Goal: Find specific page/section: Find specific page/section

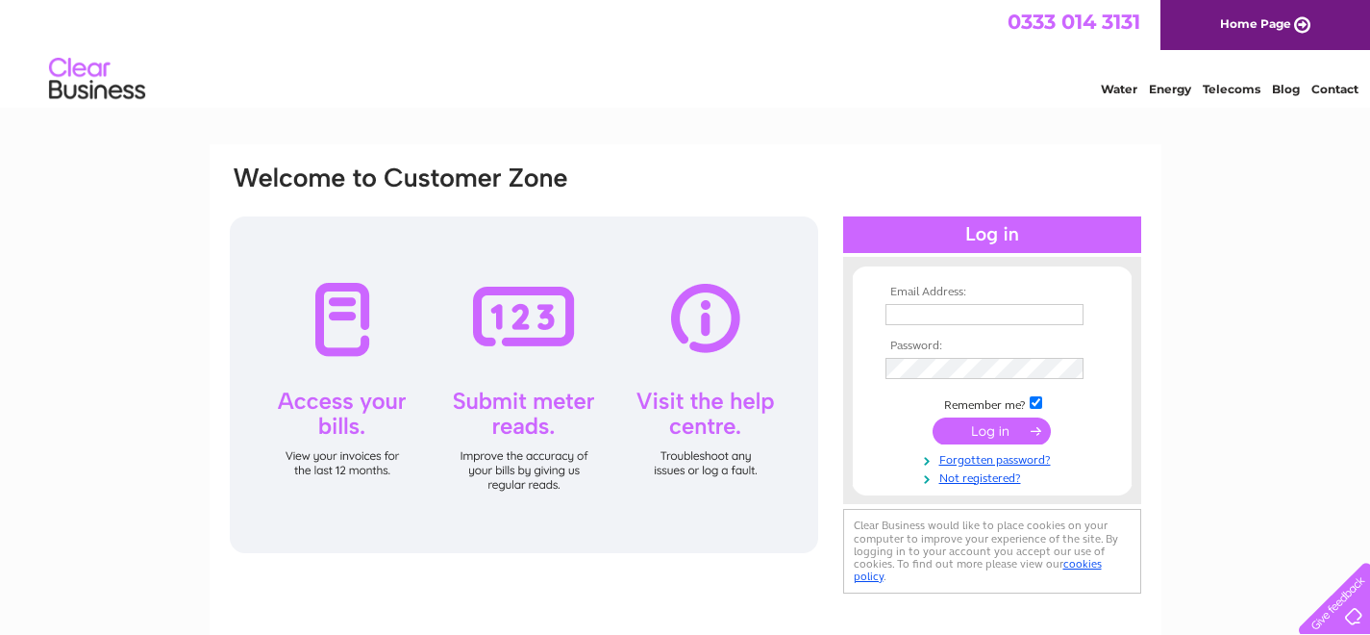
type input "heidi.berry@craftcoop.co.uk"
click at [1193, 298] on div "Email Address: heidi.berry@craftcoop.co.uk Password:" at bounding box center [685, 577] width 1370 height 867
click at [993, 435] on input "submit" at bounding box center [992, 430] width 118 height 27
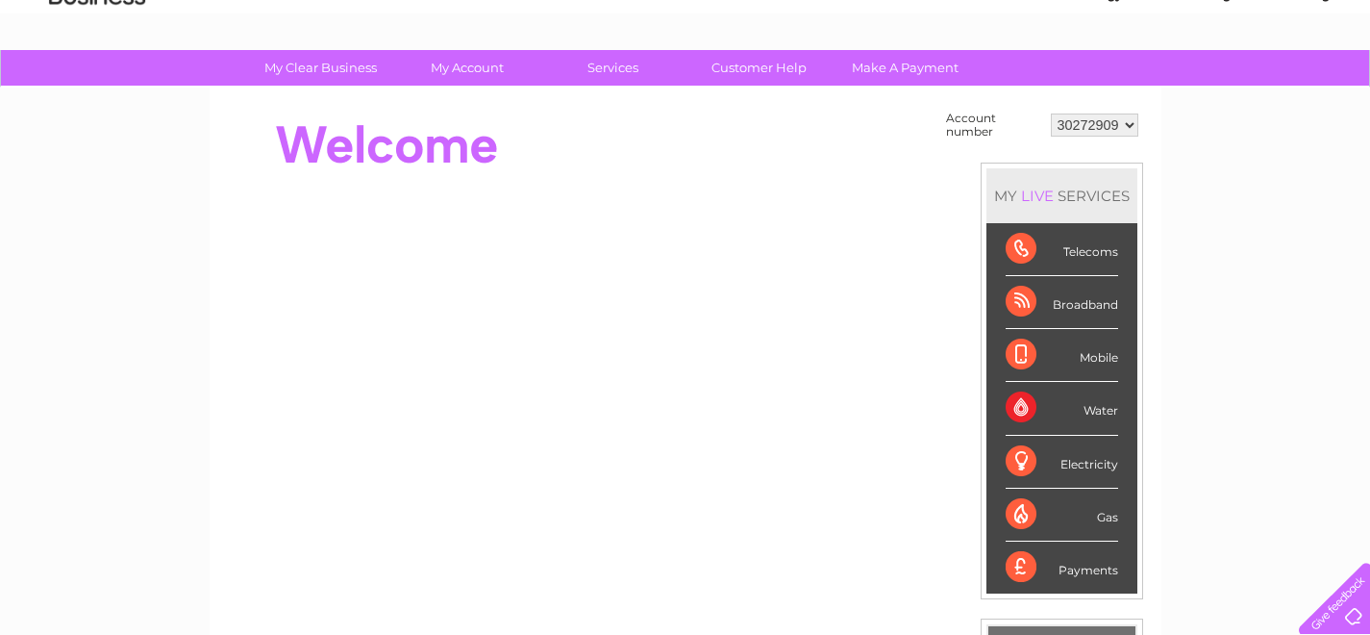
scroll to position [14, 0]
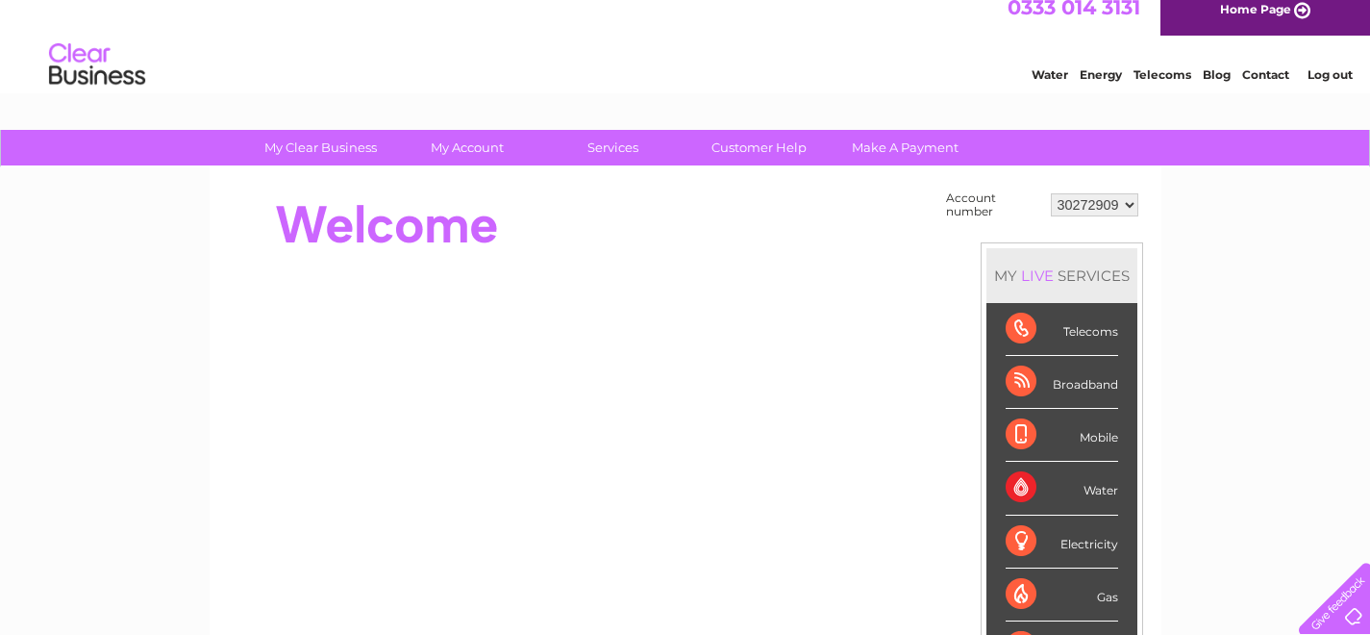
click at [1077, 342] on div "Telecoms" at bounding box center [1062, 329] width 113 height 53
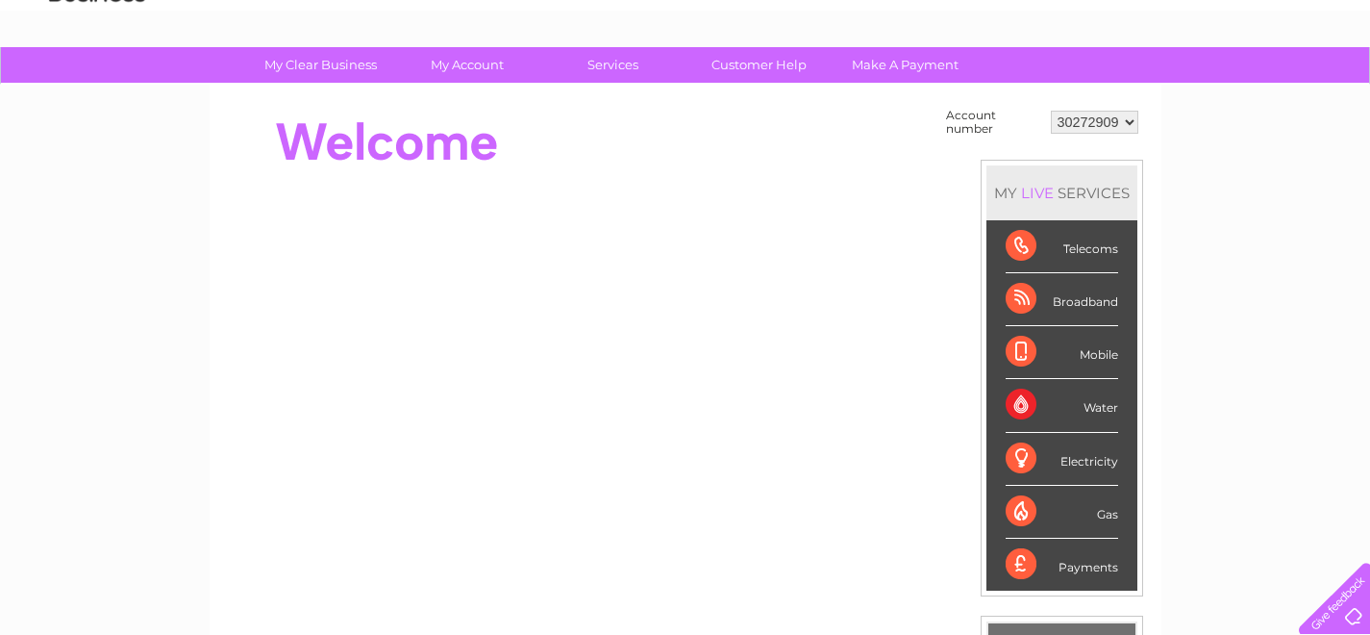
scroll to position [98, 0]
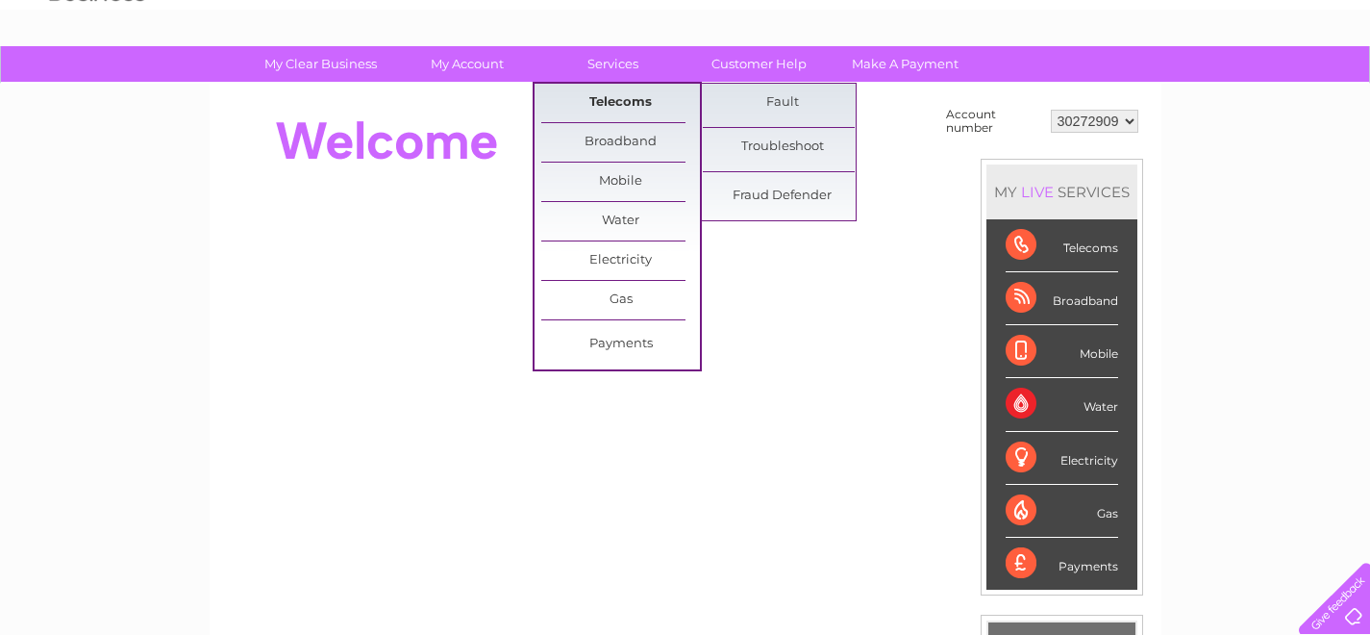
click at [600, 99] on link "Telecoms" at bounding box center [620, 103] width 159 height 38
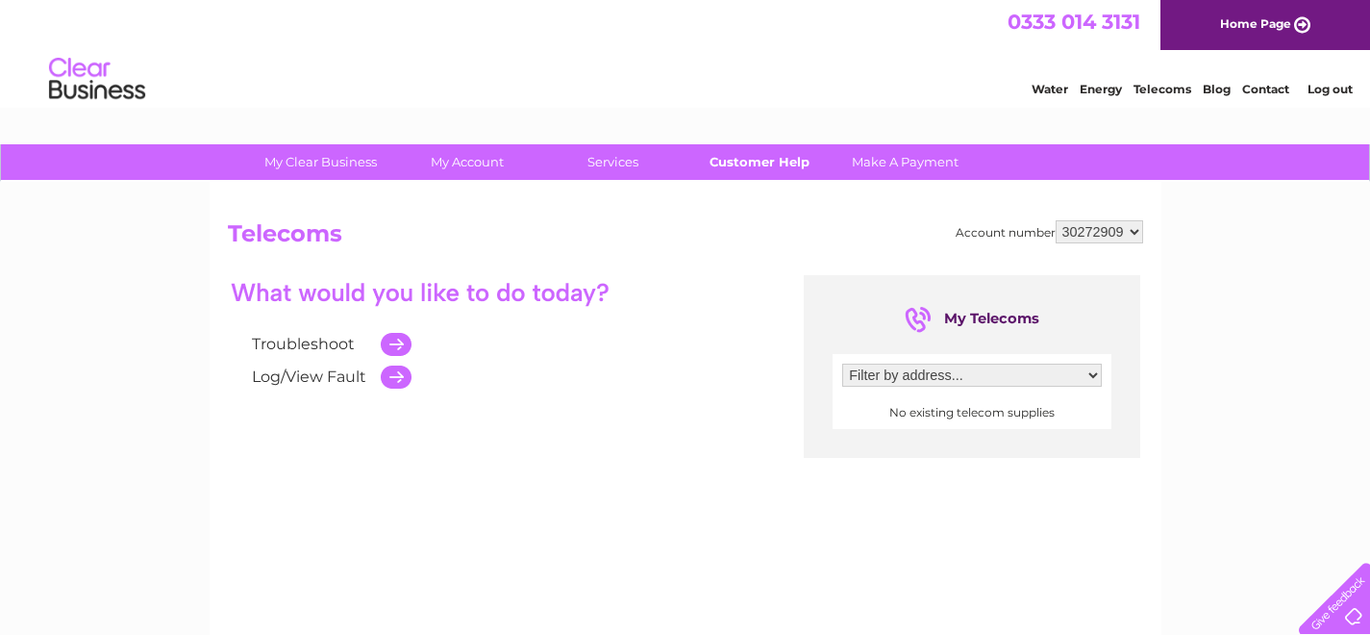
click at [774, 157] on link "Customer Help" at bounding box center [759, 162] width 159 height 36
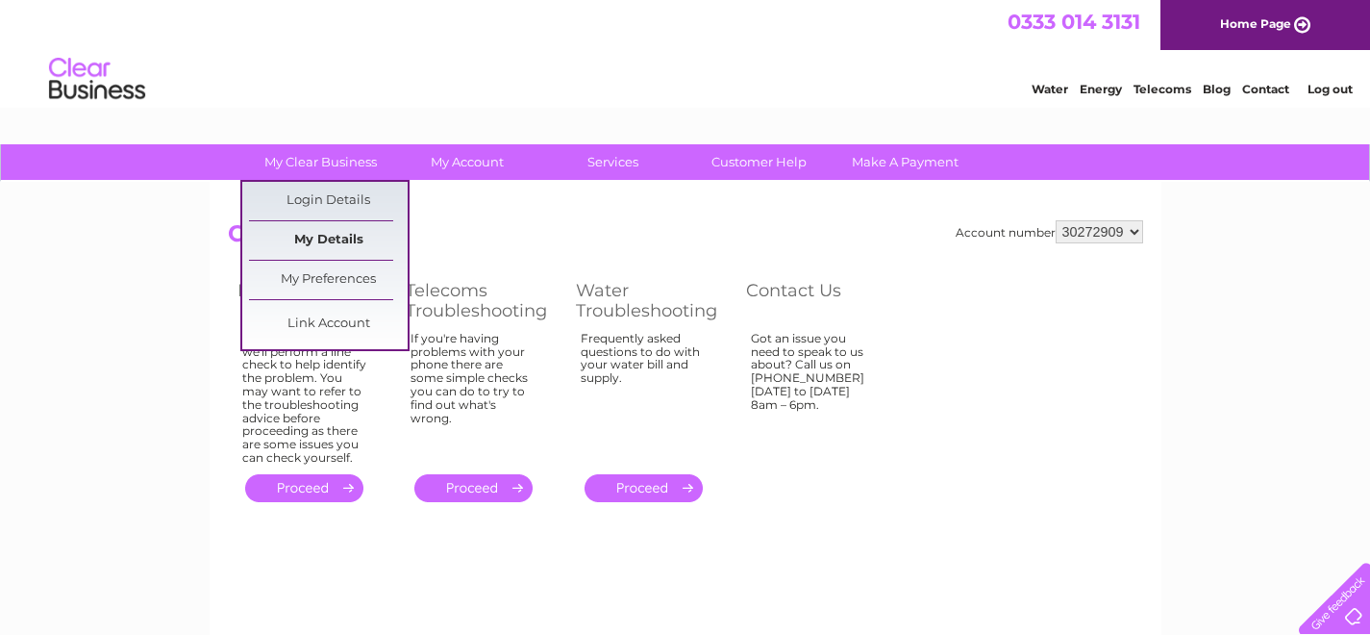
click at [320, 240] on link "My Details" at bounding box center [328, 240] width 159 height 38
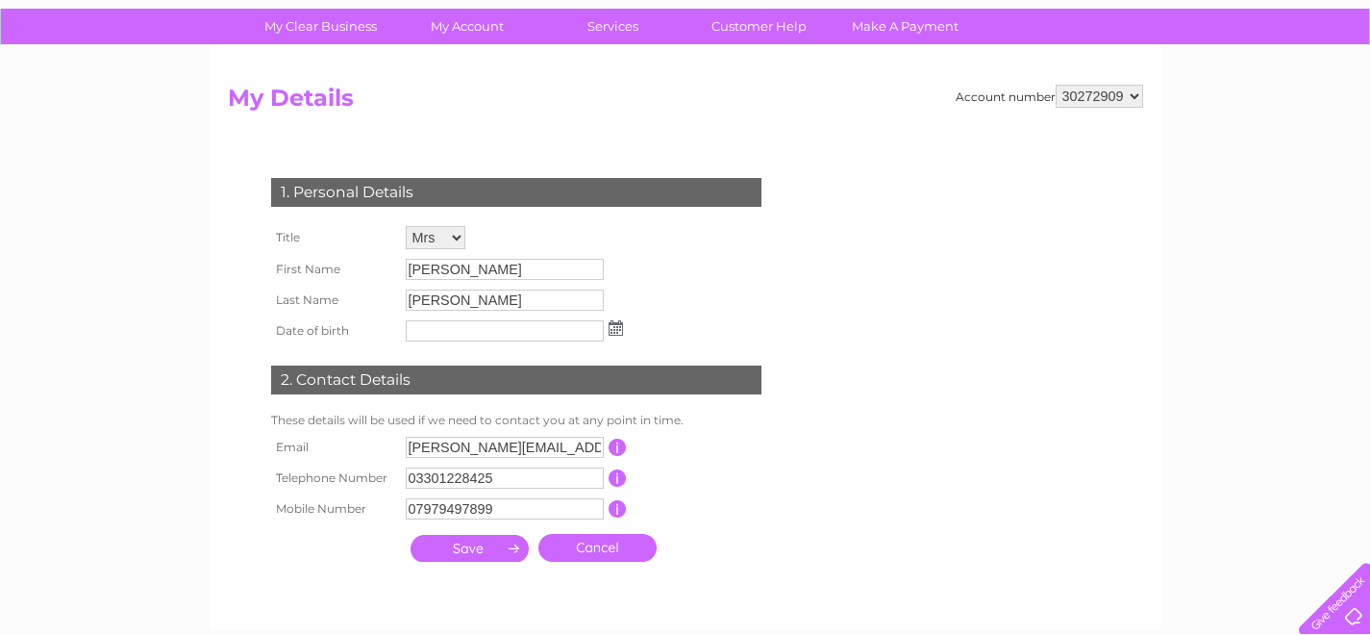
scroll to position [130, 0]
